Goal: Find specific page/section: Find specific page/section

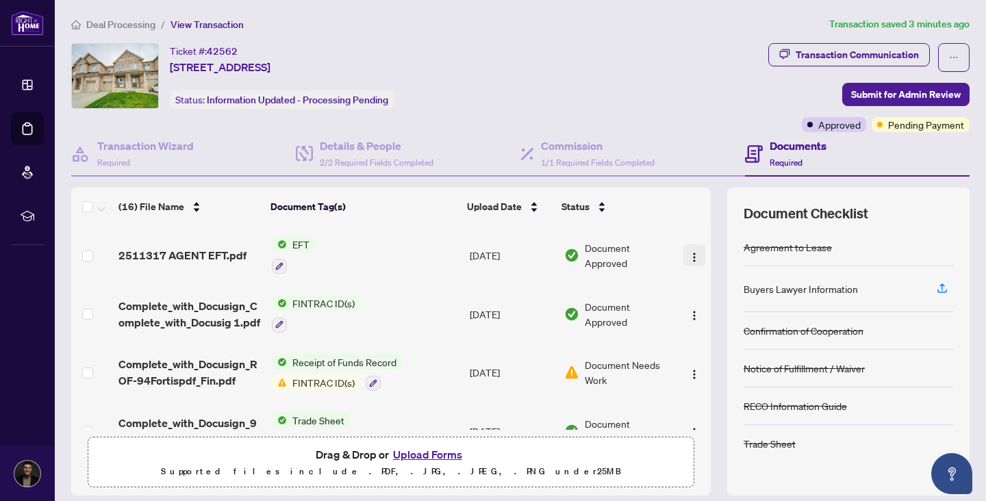
click at [692, 252] on img "button" at bounding box center [694, 257] width 11 height 11
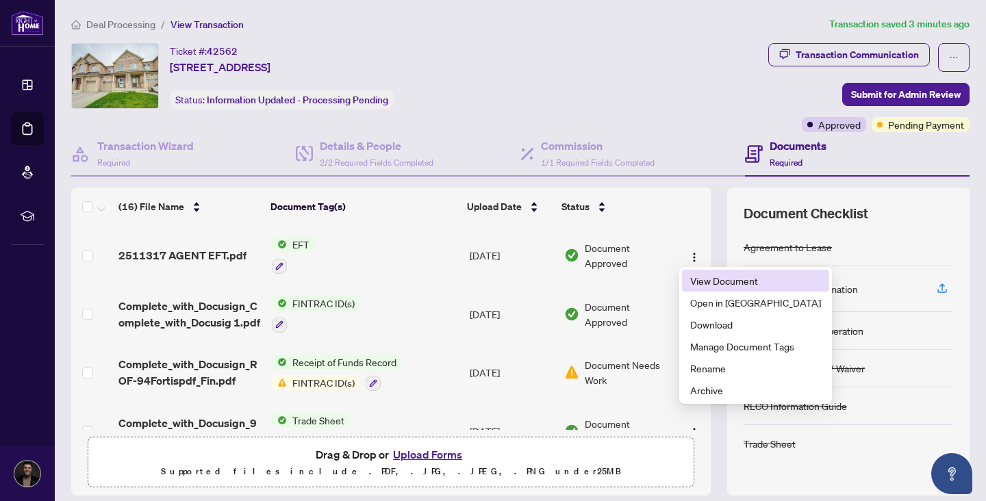
click at [714, 279] on span "View Document" at bounding box center [755, 280] width 131 height 15
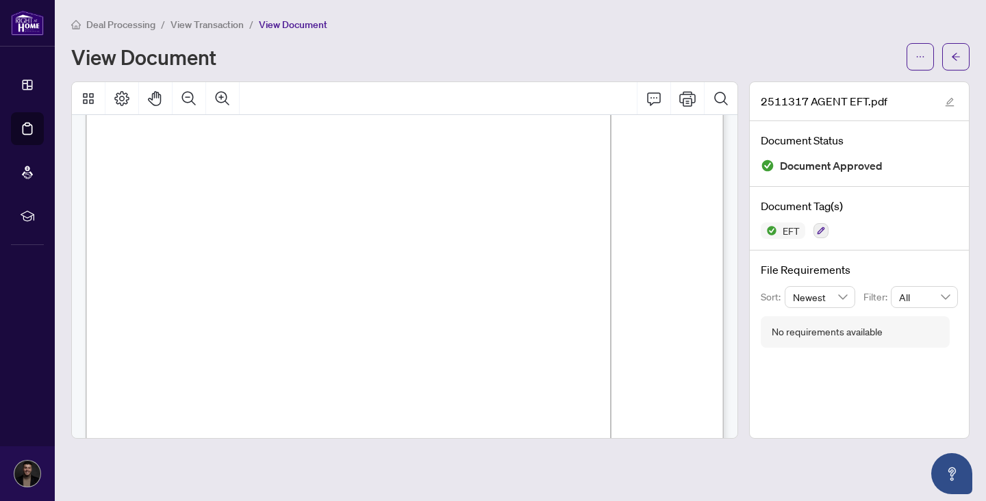
scroll to position [180, 0]
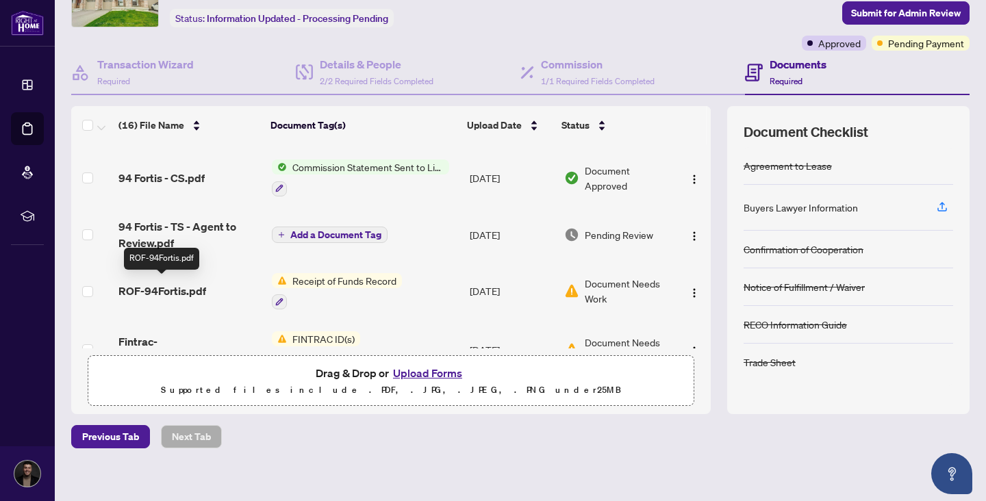
scroll to position [223, 0]
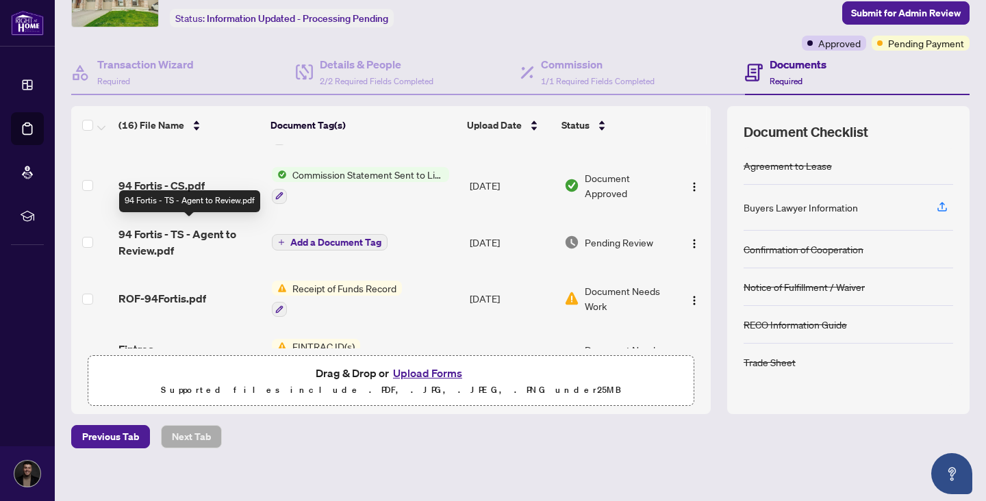
click at [190, 231] on span "94 Fortis - TS - Agent to Review.pdf" at bounding box center [189, 242] width 142 height 33
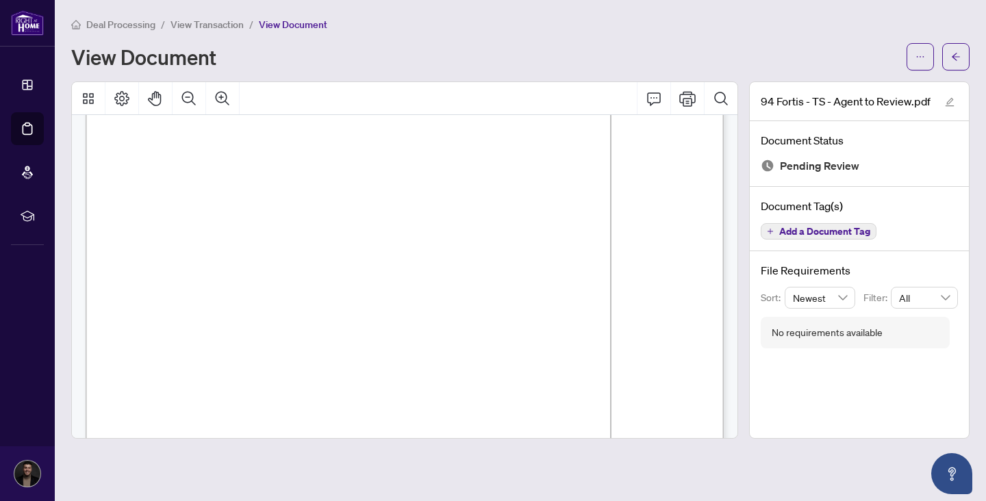
scroll to position [166, 0]
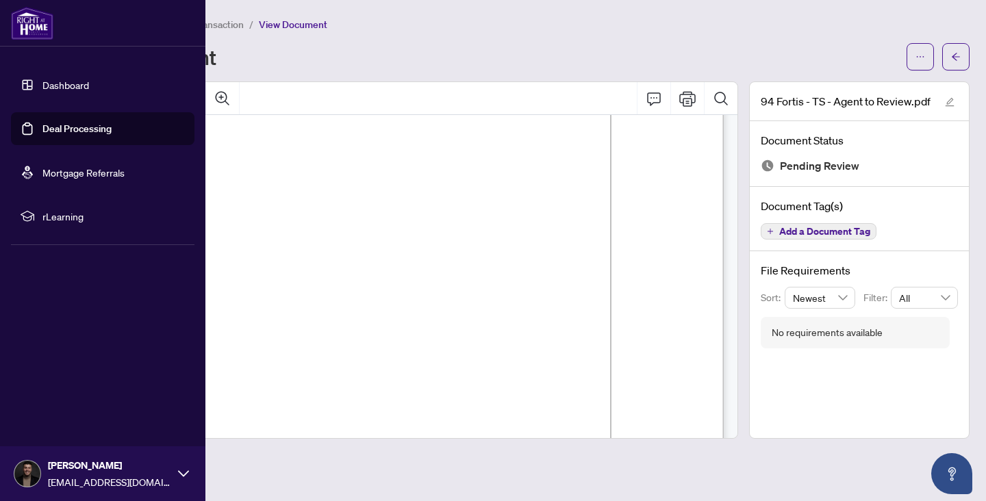
click at [64, 87] on link "Dashboard" at bounding box center [65, 85] width 47 height 12
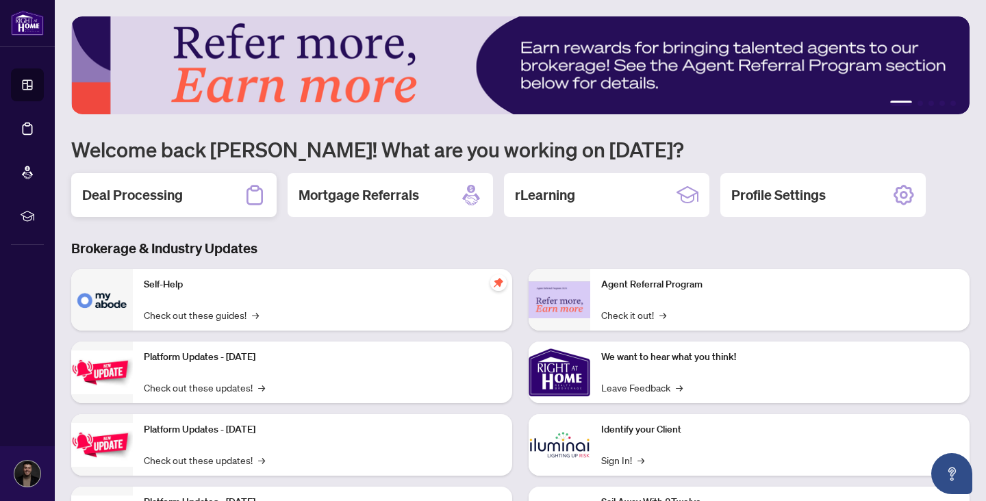
click at [95, 173] on div "Deal Processing" at bounding box center [173, 195] width 205 height 44
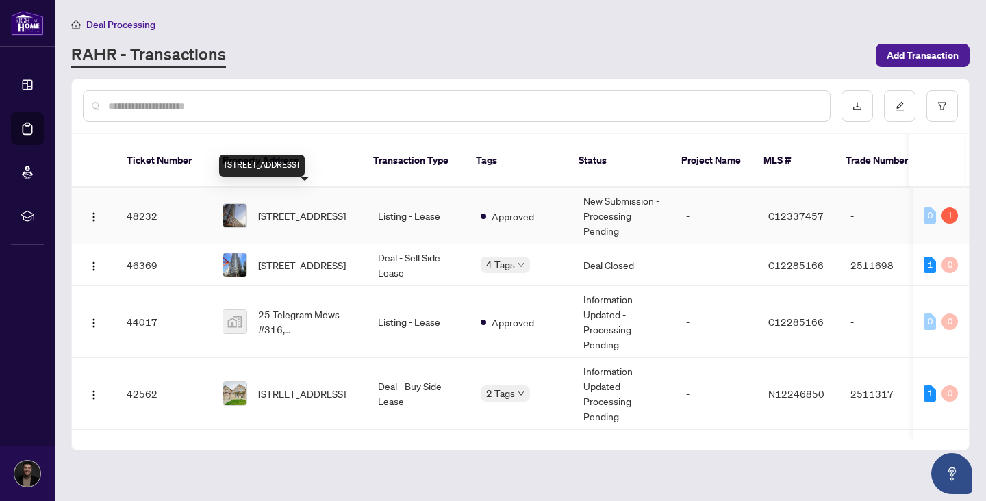
click at [344, 208] on span "[STREET_ADDRESS]" at bounding box center [302, 215] width 88 height 15
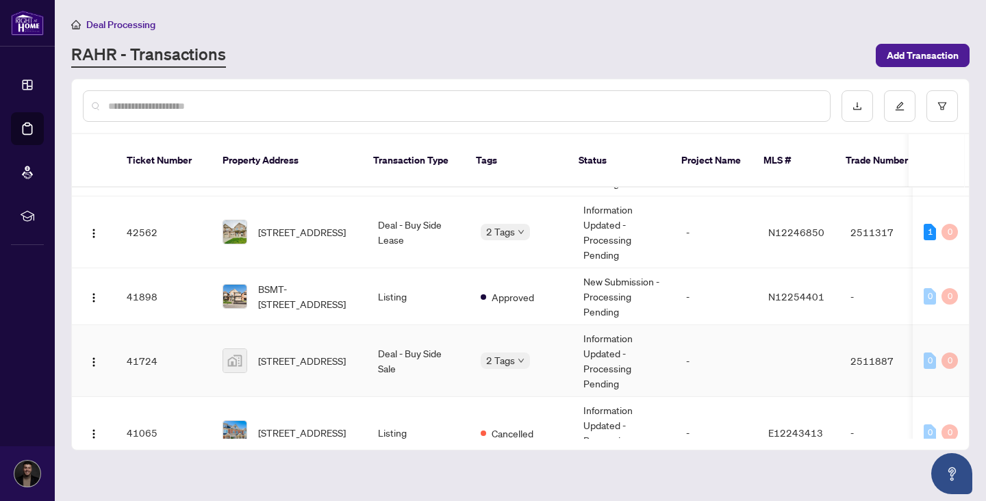
scroll to position [171, 0]
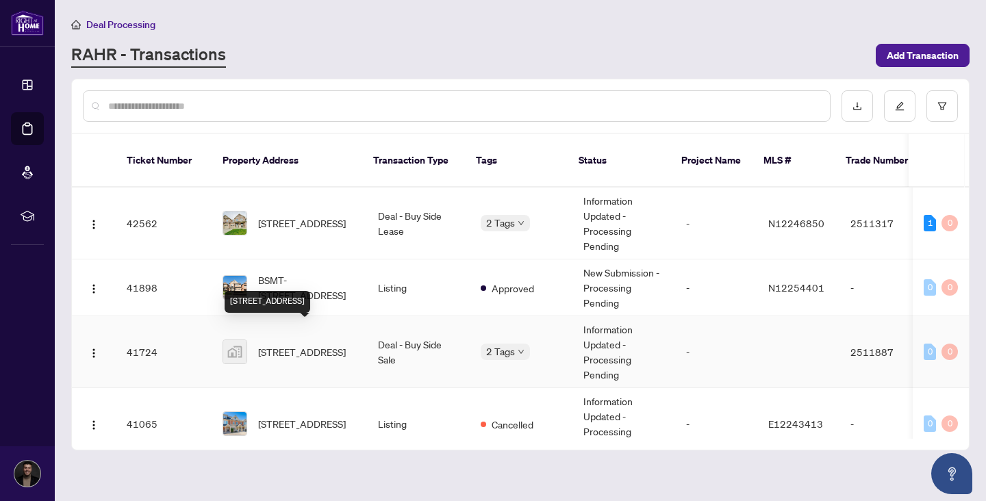
click at [367, 344] on td "Deal - Buy Side Sale" at bounding box center [418, 352] width 103 height 72
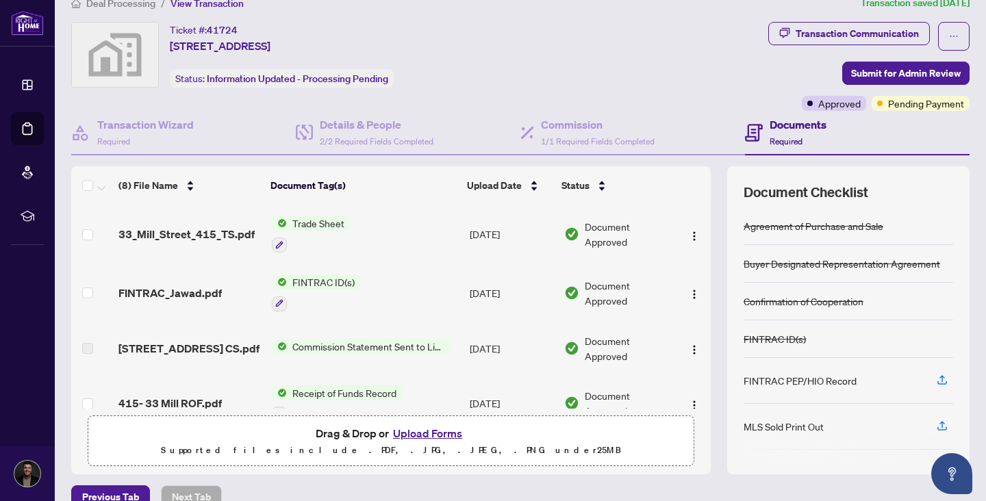
click at [223, 229] on span "33_Mill_Street_415_TS.pdf" at bounding box center [186, 234] width 136 height 16
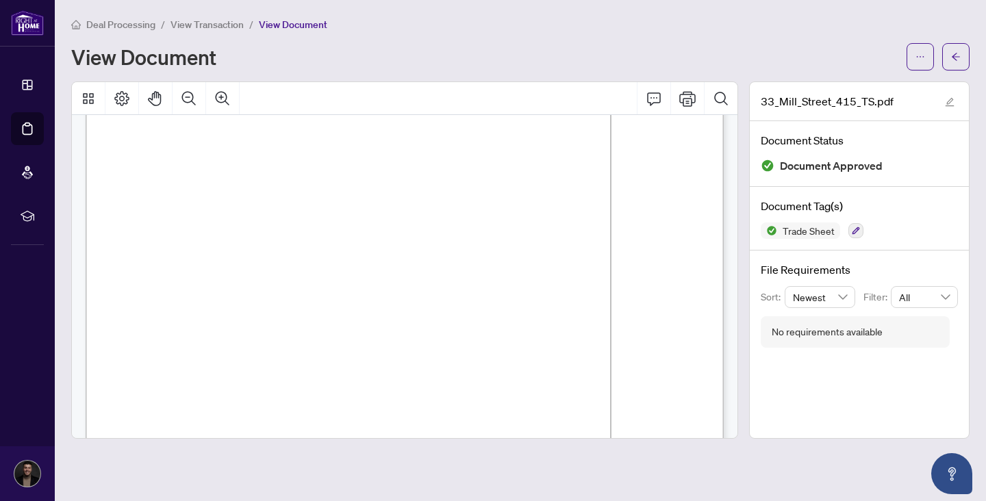
scroll to position [81, 0]
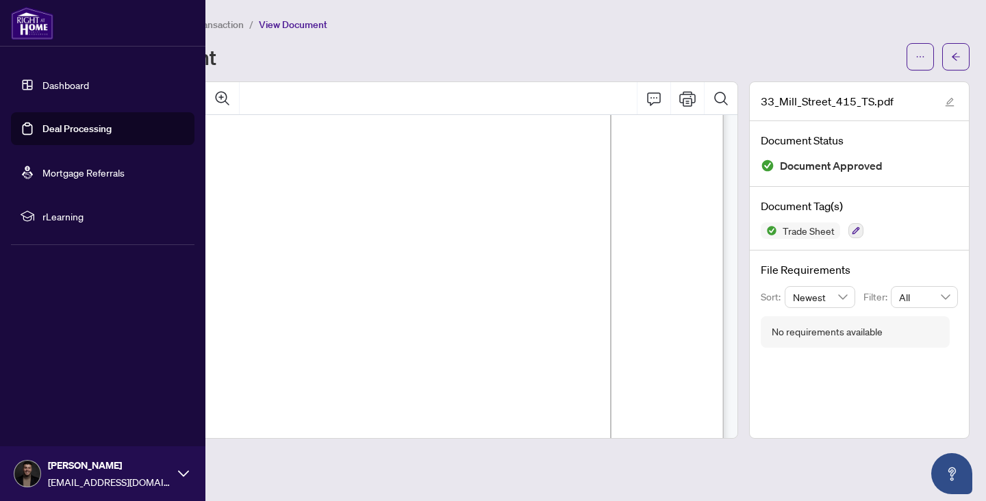
click at [42, 90] on link "Dashboard" at bounding box center [65, 85] width 47 height 12
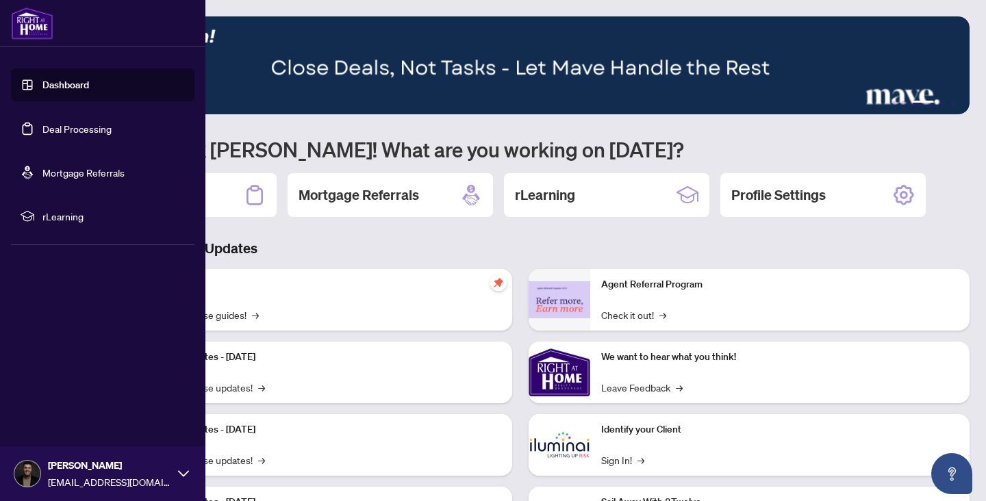
click at [42, 90] on link "Dashboard" at bounding box center [65, 85] width 47 height 12
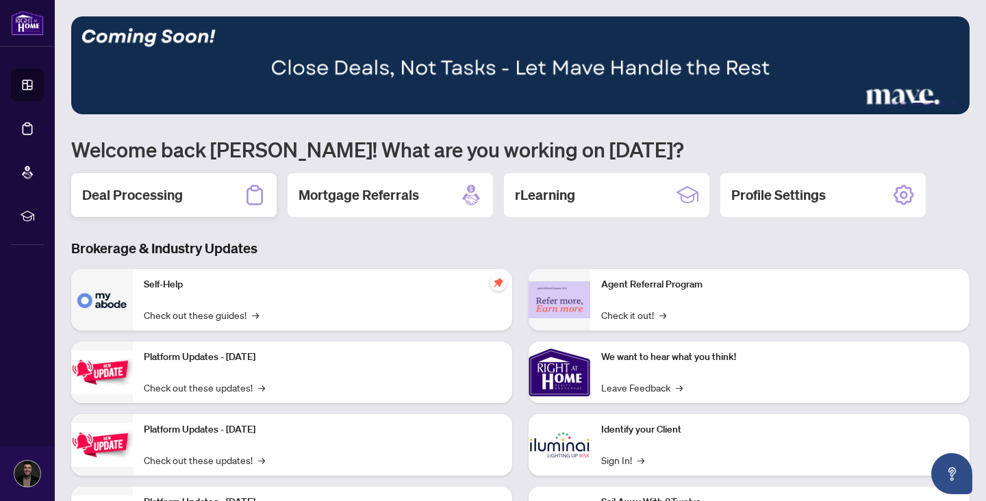
click at [223, 203] on div "Deal Processing" at bounding box center [173, 195] width 205 height 44
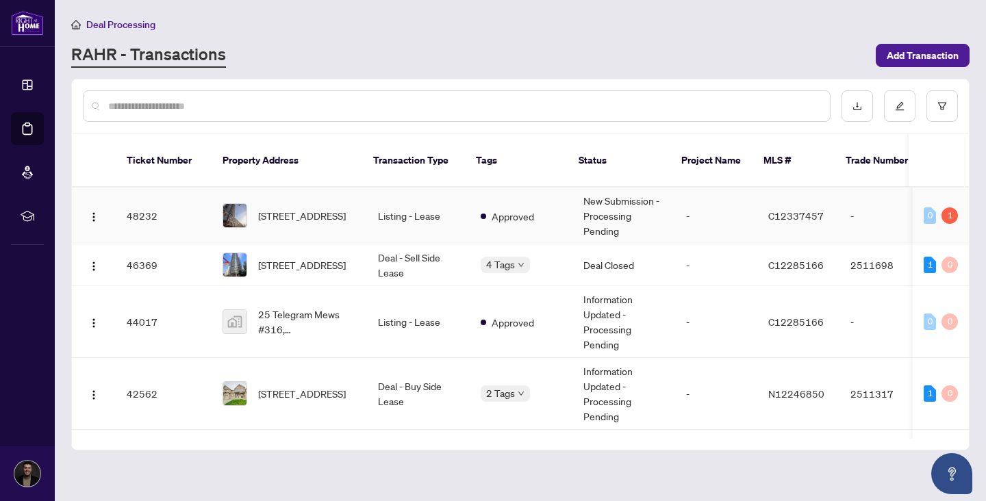
click at [397, 199] on td "Listing - Lease" at bounding box center [418, 216] width 103 height 57
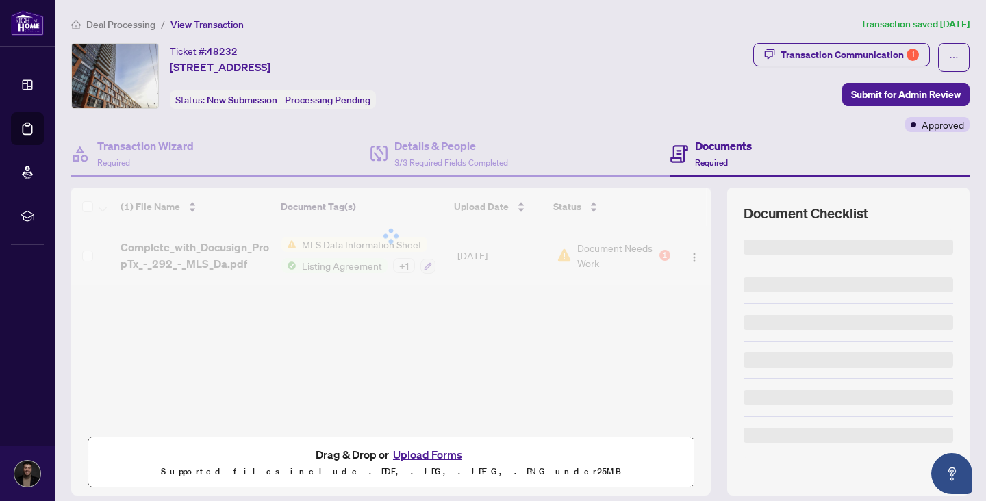
scroll to position [92, 0]
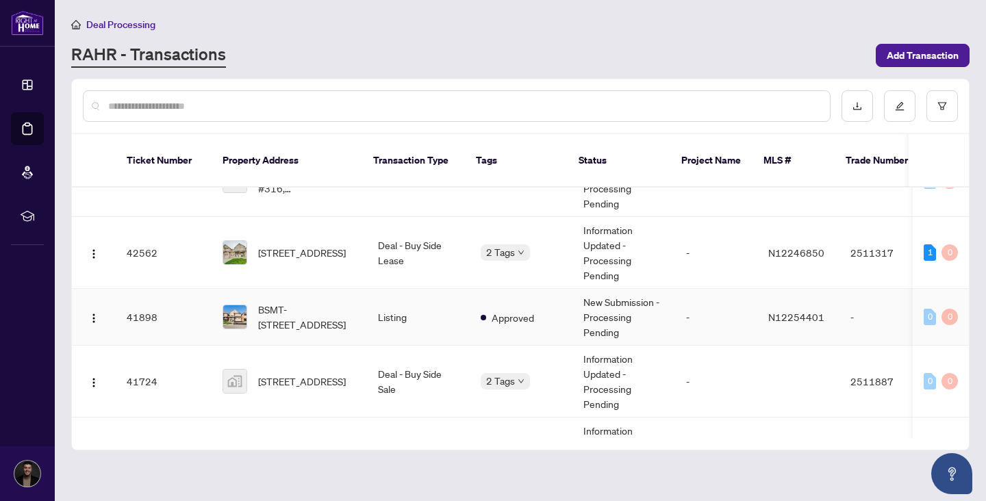
scroll to position [148, 0]
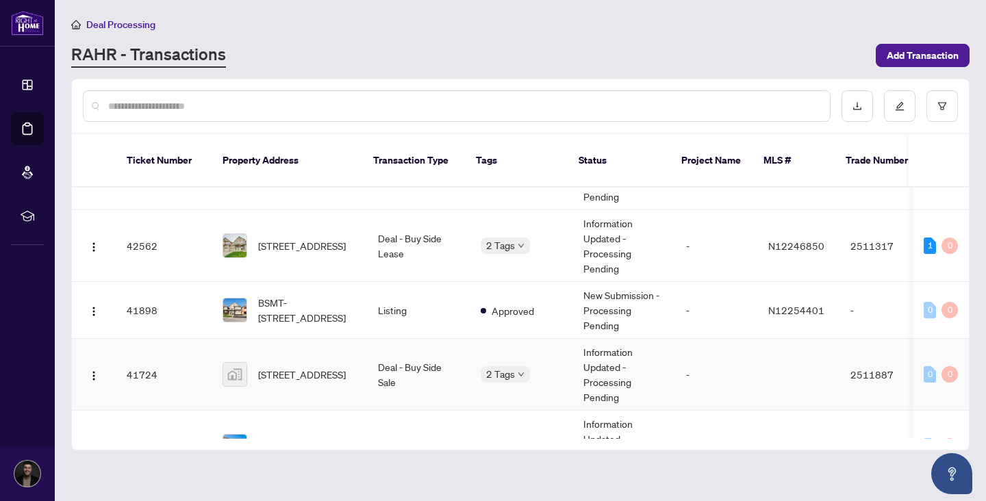
click at [437, 349] on td "Deal - Buy Side Sale" at bounding box center [418, 375] width 103 height 72
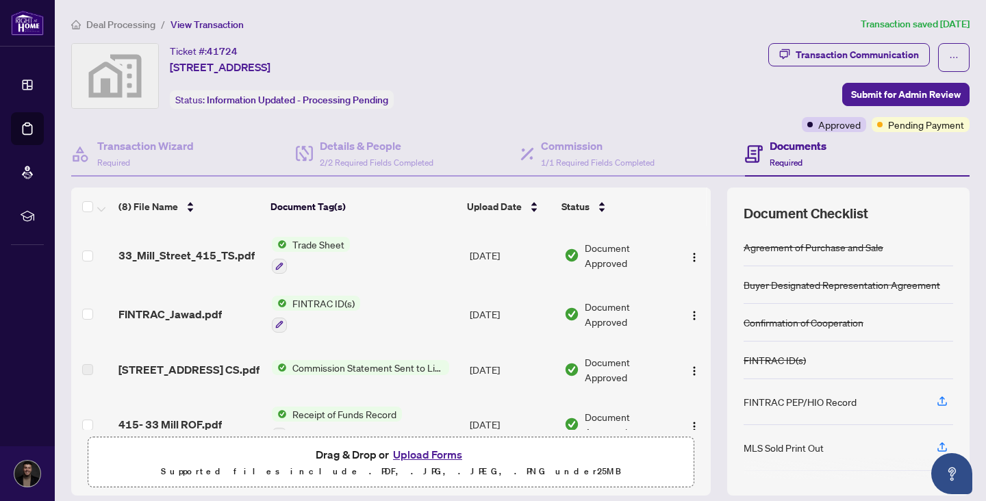
click at [235, 261] on span "33_Mill_Street_415_TS.pdf" at bounding box center [186, 255] width 136 height 16
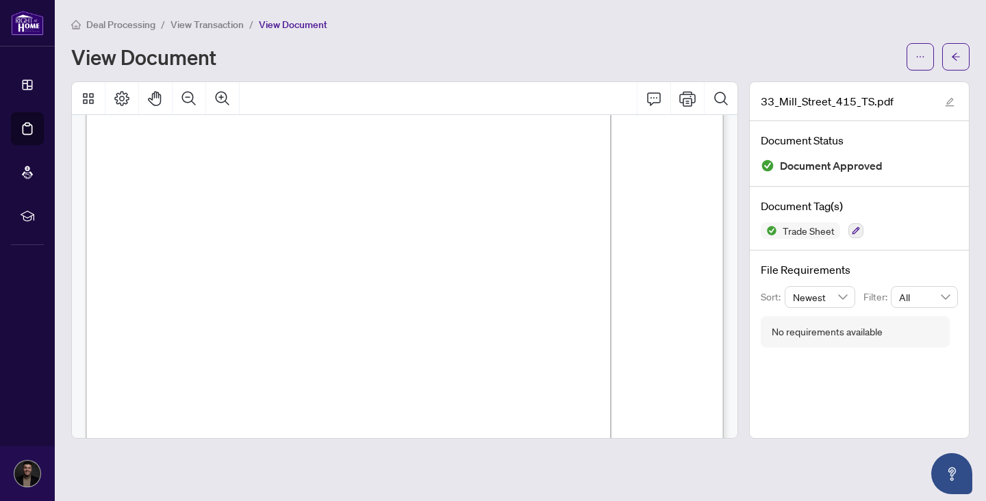
scroll to position [107, 0]
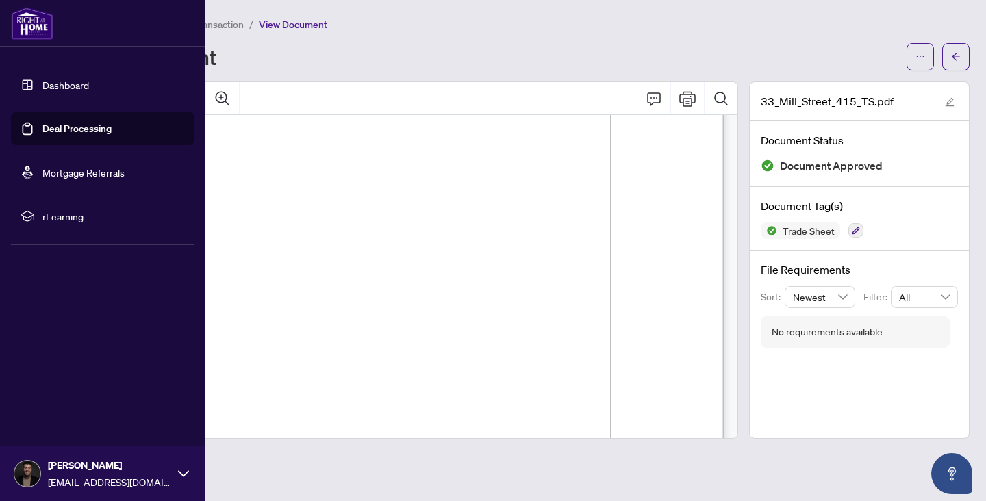
click at [42, 89] on link "Dashboard" at bounding box center [65, 85] width 47 height 12
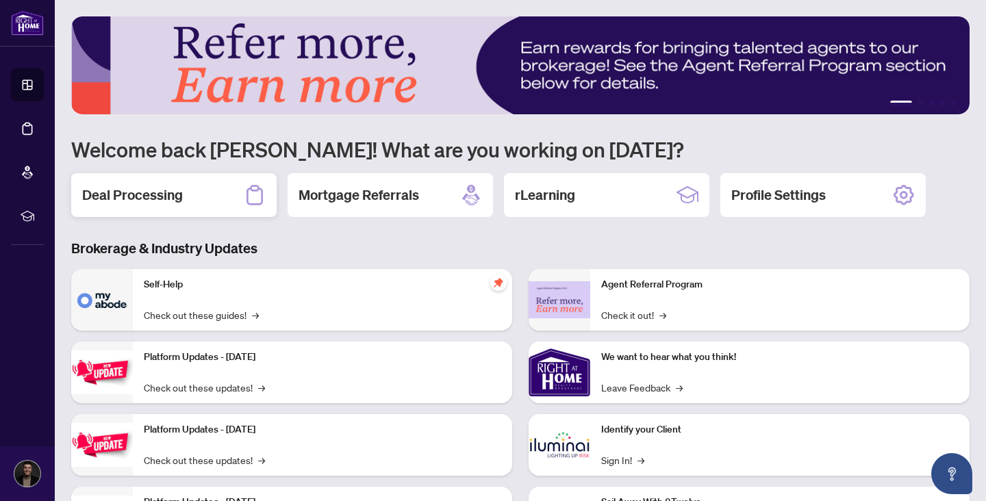
click at [115, 193] on h2 "Deal Processing" at bounding box center [132, 195] width 101 height 19
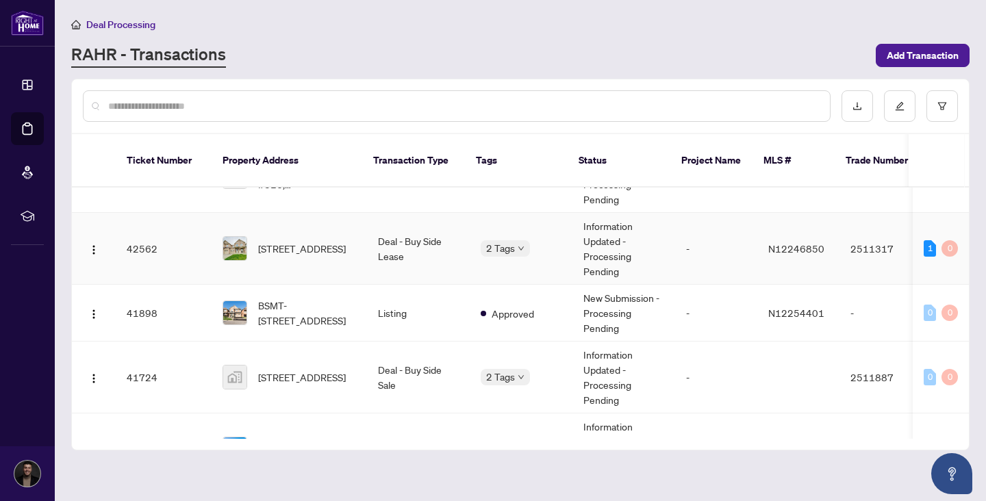
scroll to position [142, 0]
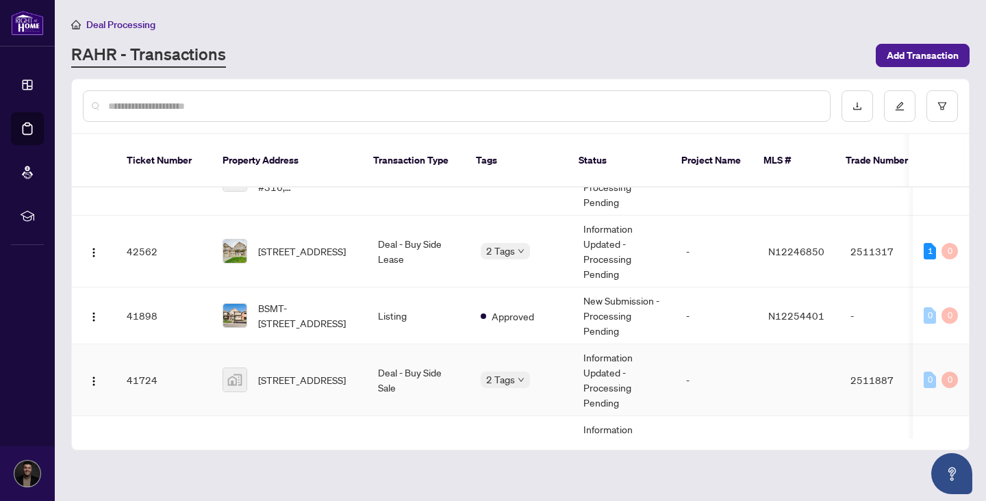
click at [326, 376] on span "[STREET_ADDRESS]" at bounding box center [302, 380] width 88 height 15
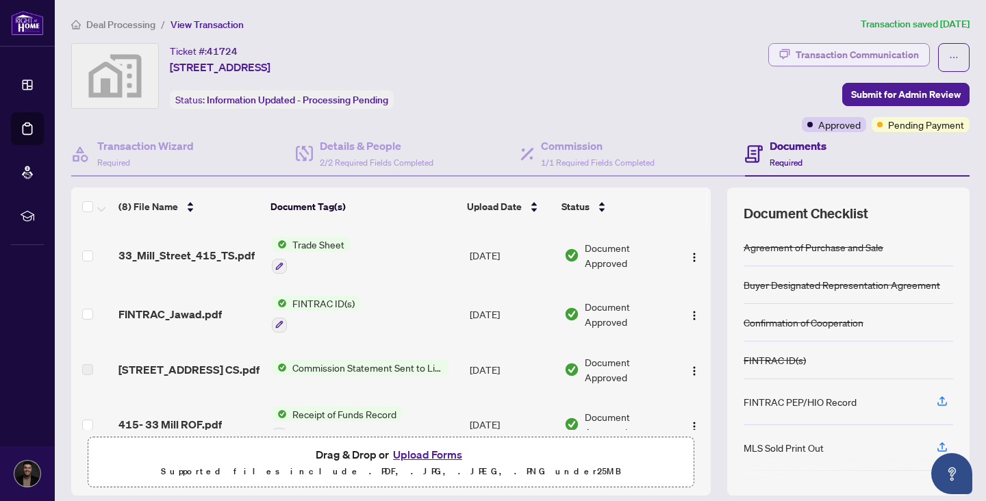
click at [863, 55] on div "Transaction Communication" at bounding box center [857, 55] width 123 height 22
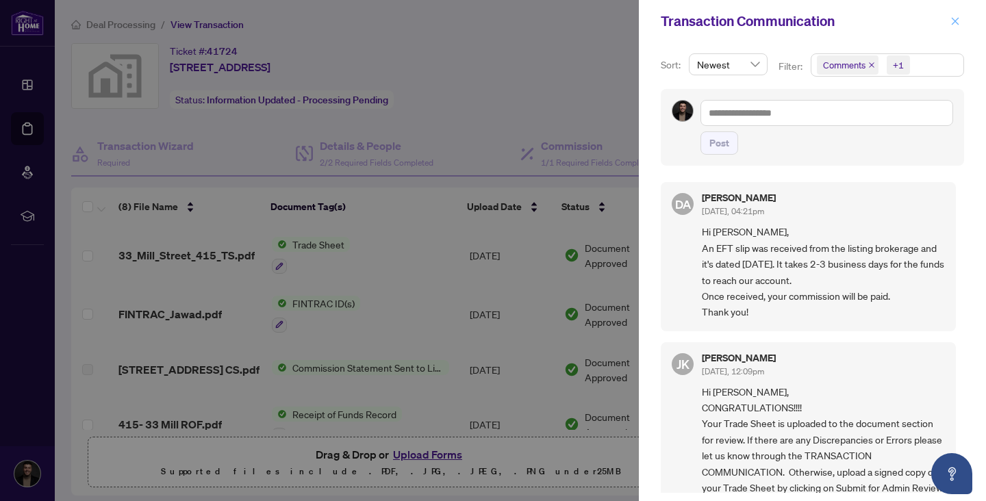
click at [963, 21] on button "button" at bounding box center [956, 21] width 18 height 16
